Goal: Navigation & Orientation: Find specific page/section

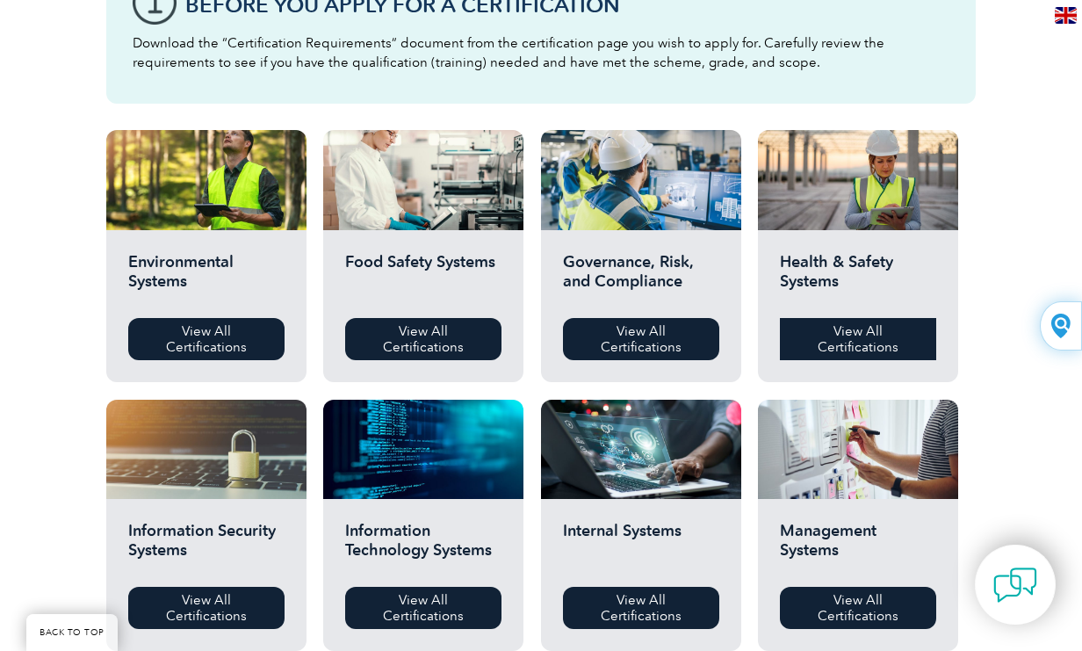
scroll to position [615, 0]
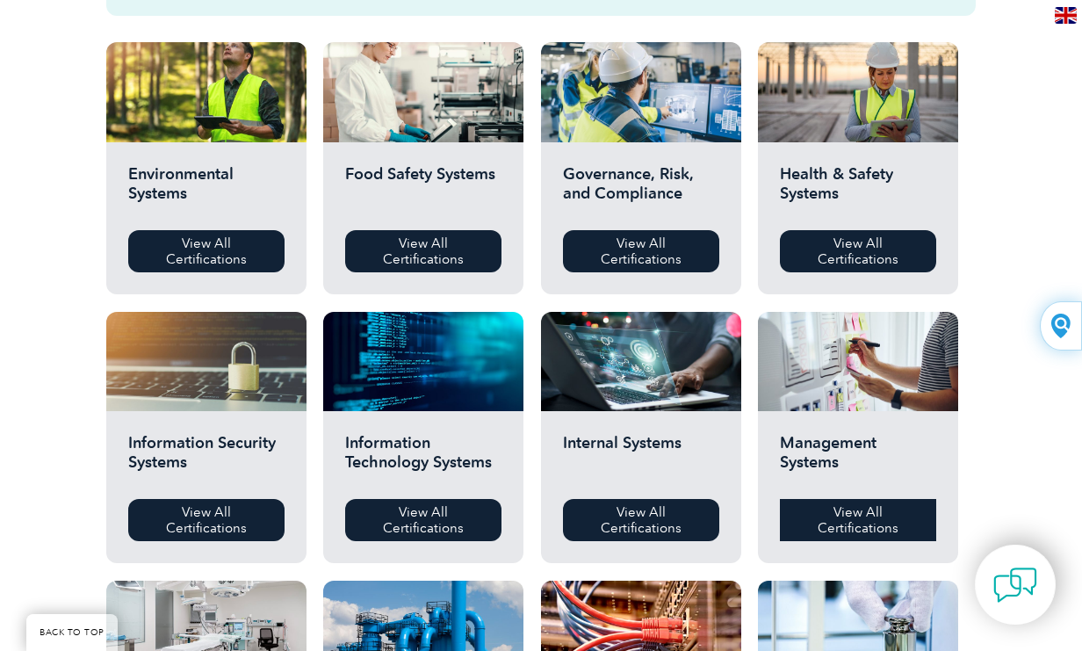
click at [857, 515] on link "View All Certifications" at bounding box center [858, 520] width 156 height 42
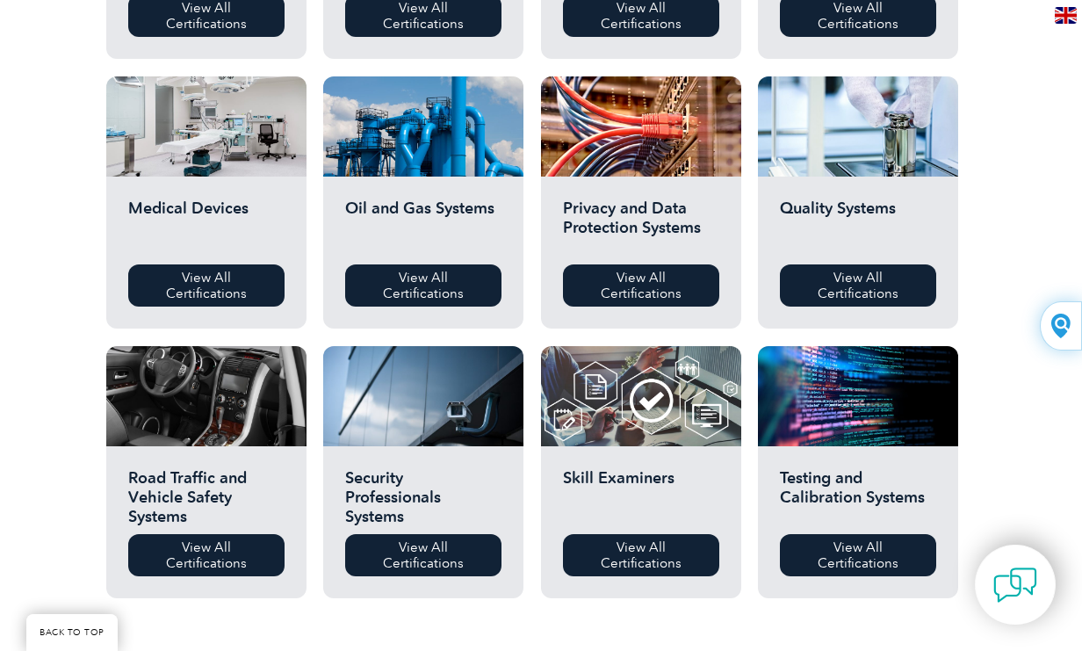
scroll to position [1141, 0]
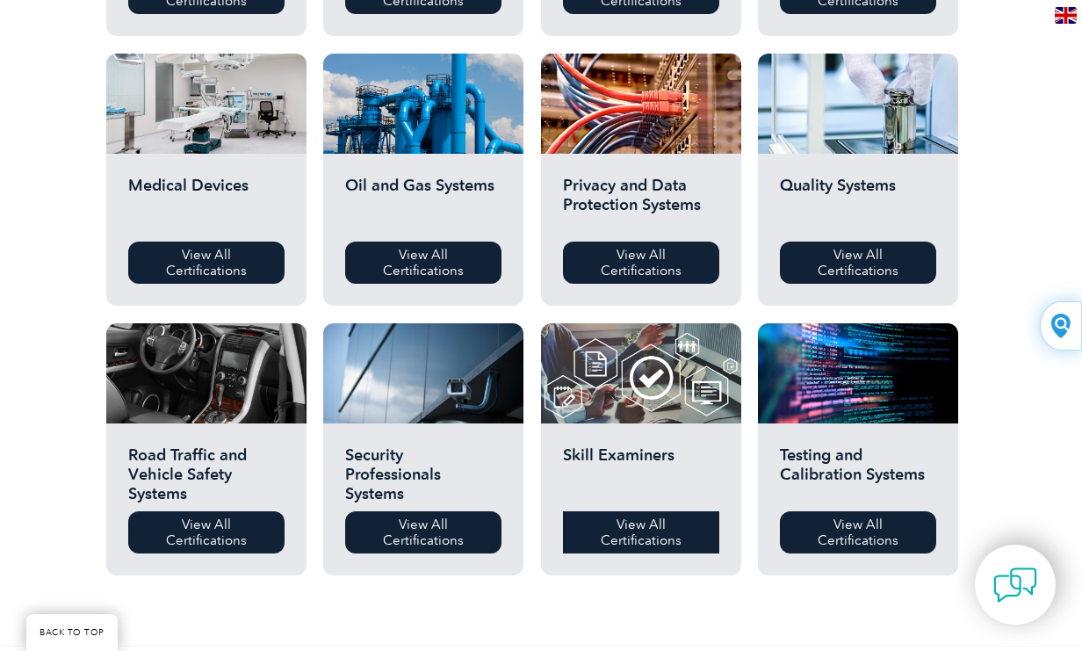
click at [642, 535] on link "View All Certifications" at bounding box center [641, 532] width 156 height 42
